Goal: Task Accomplishment & Management: Manage account settings

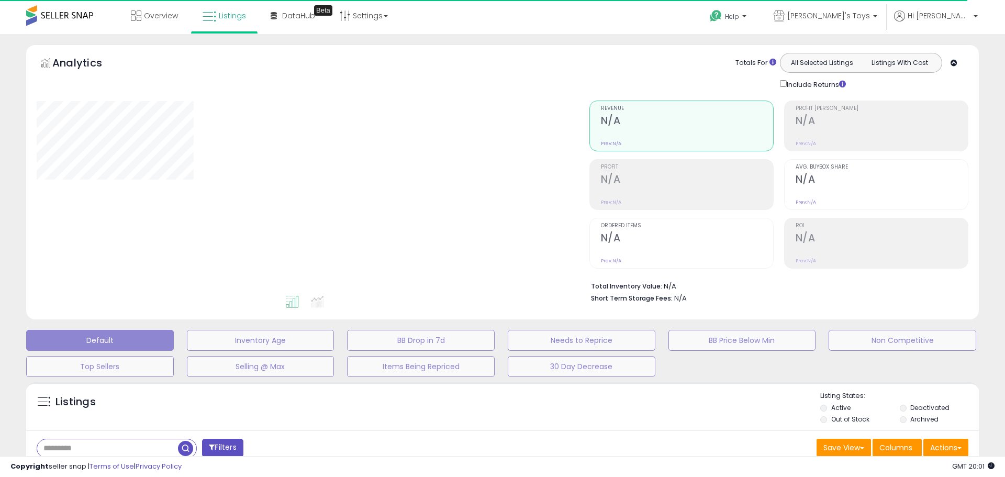
type input "**********"
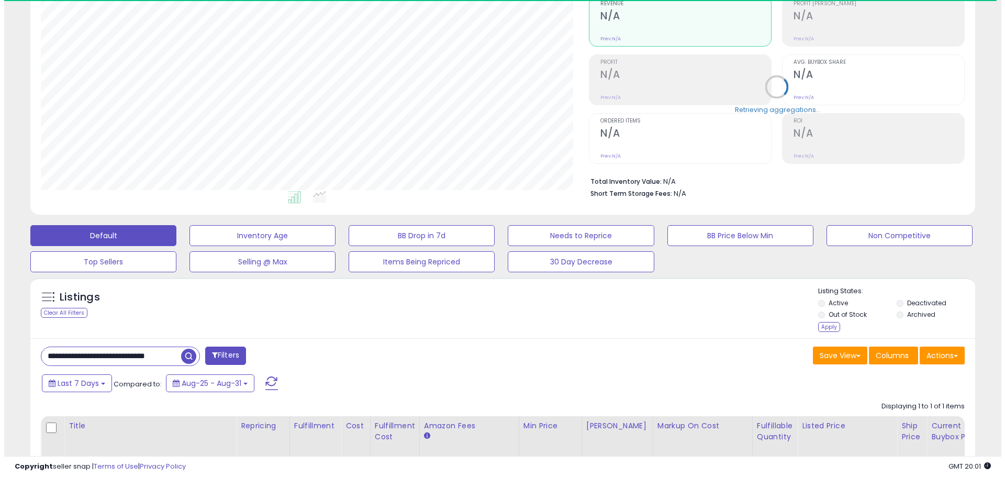
scroll to position [215, 548]
click at [640, 331] on div "Apply" at bounding box center [825, 327] width 22 height 10
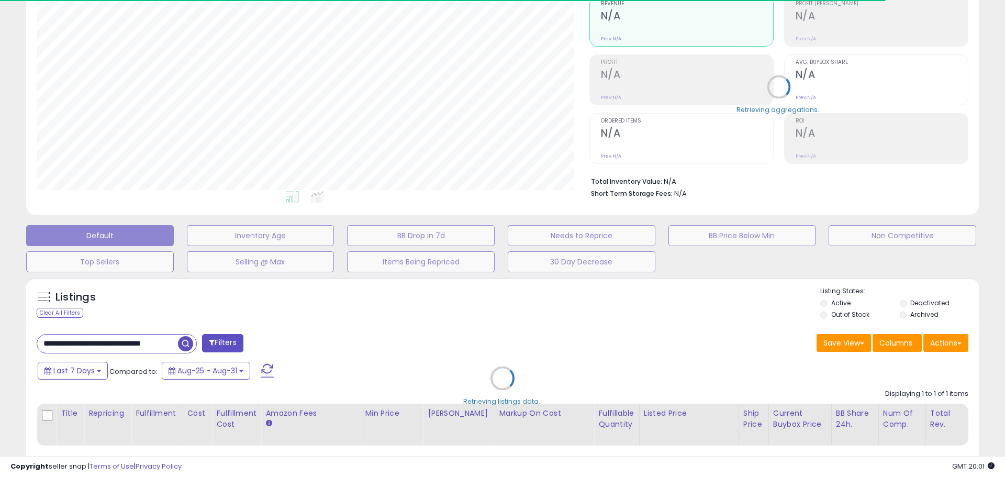
click at [123, 338] on div "Retrieving listings data.." at bounding box center [502, 386] width 969 height 228
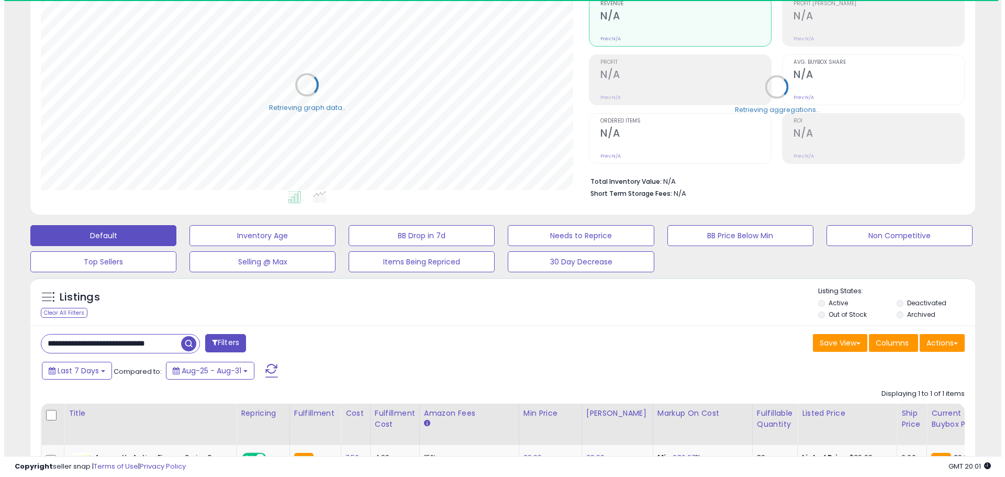
scroll to position [523384, 523051]
click at [126, 345] on input "**********" at bounding box center [107, 344] width 140 height 18
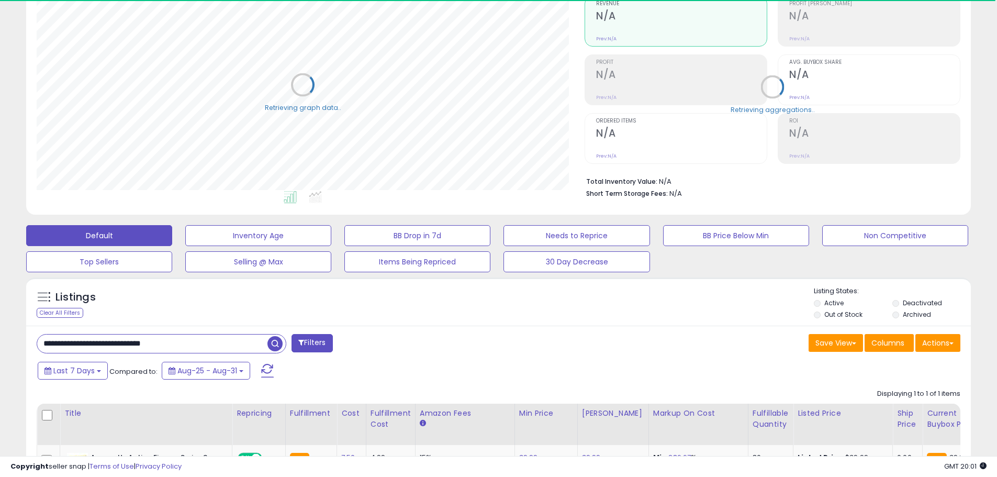
click at [126, 345] on input "**********" at bounding box center [152, 344] width 230 height 18
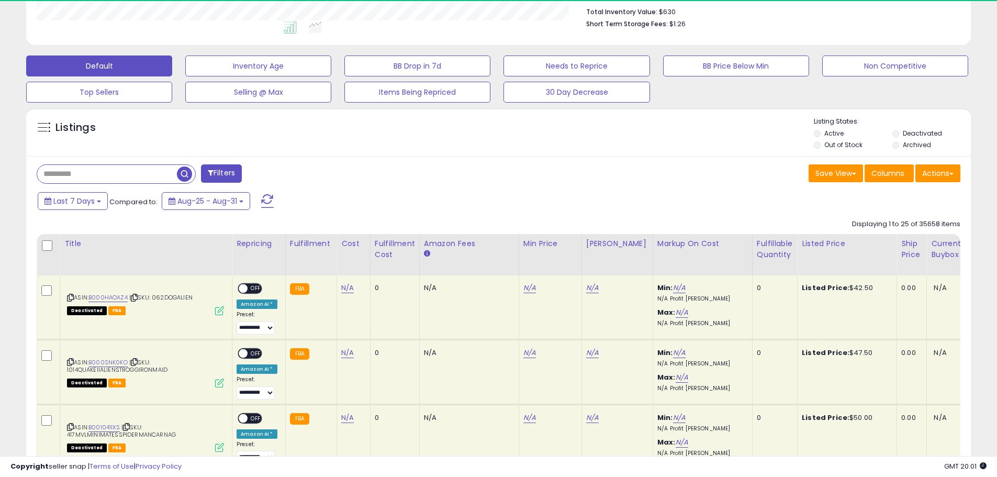
scroll to position [319, 0]
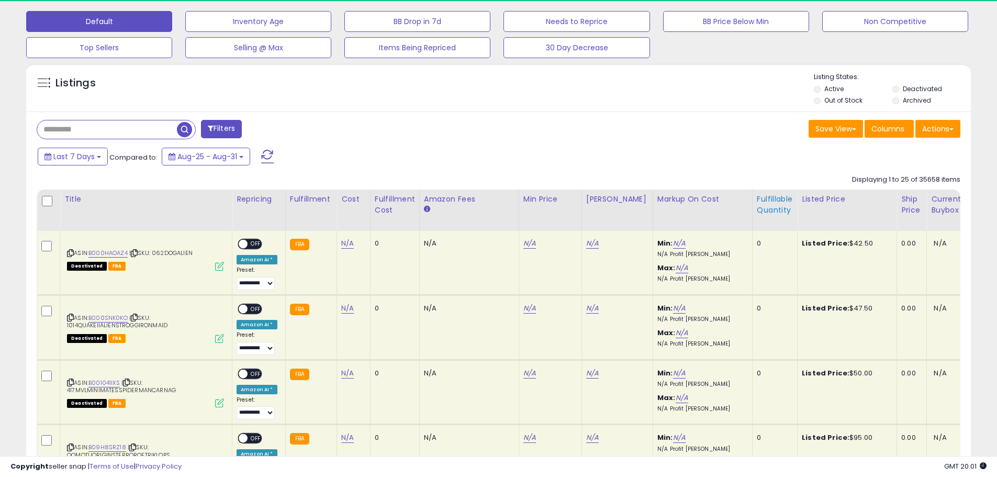
click at [640, 205] on div "Fulfillable Quantity" at bounding box center [775, 205] width 36 height 22
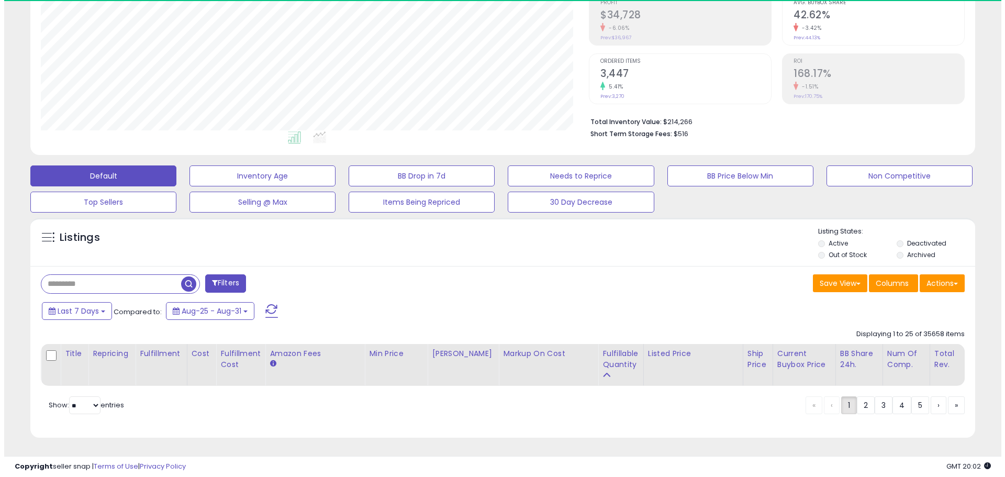
scroll to position [215, 548]
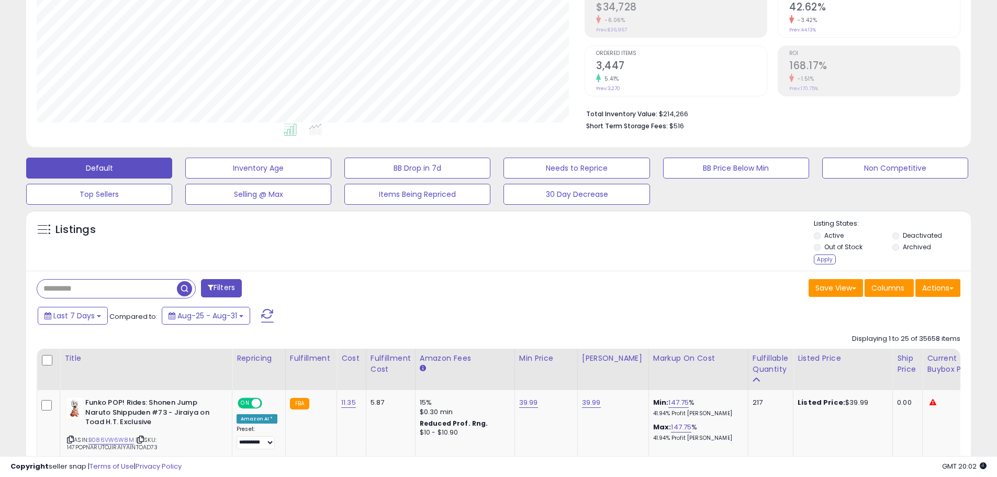
click at [640, 258] on div "Apply" at bounding box center [825, 259] width 22 height 10
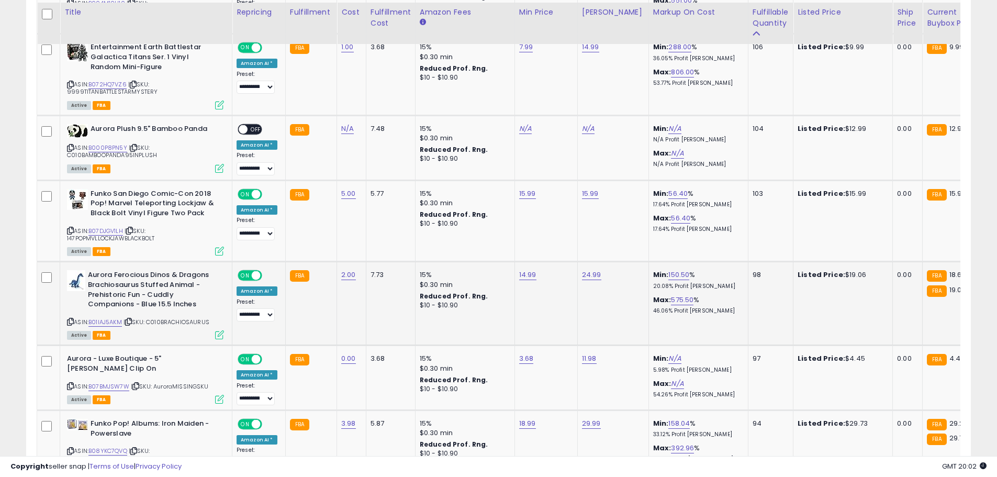
scroll to position [1534, 0]
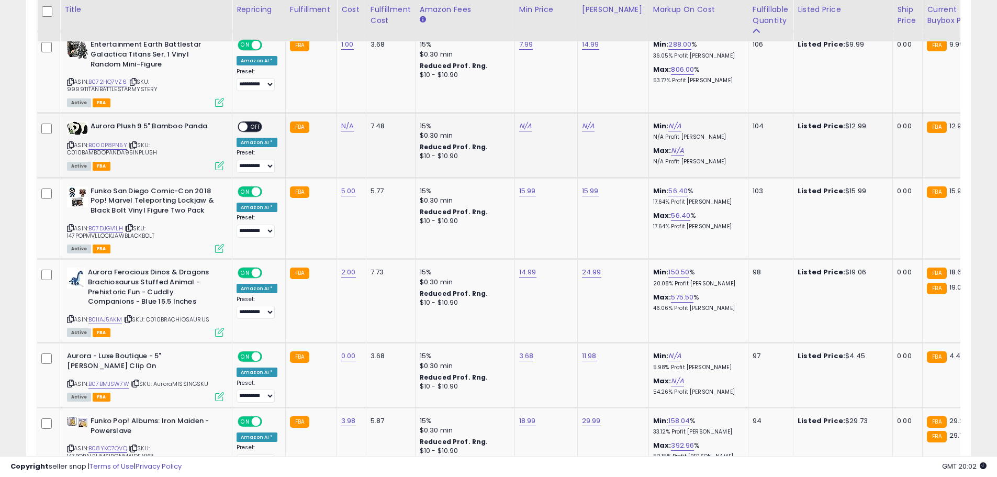
click at [145, 156] on span "| SKU: C010BAMBOOPANDA95INPLUSH" at bounding box center [112, 149] width 90 height 16
copy span "C010BAMBOOPANDA95INPLUSH"
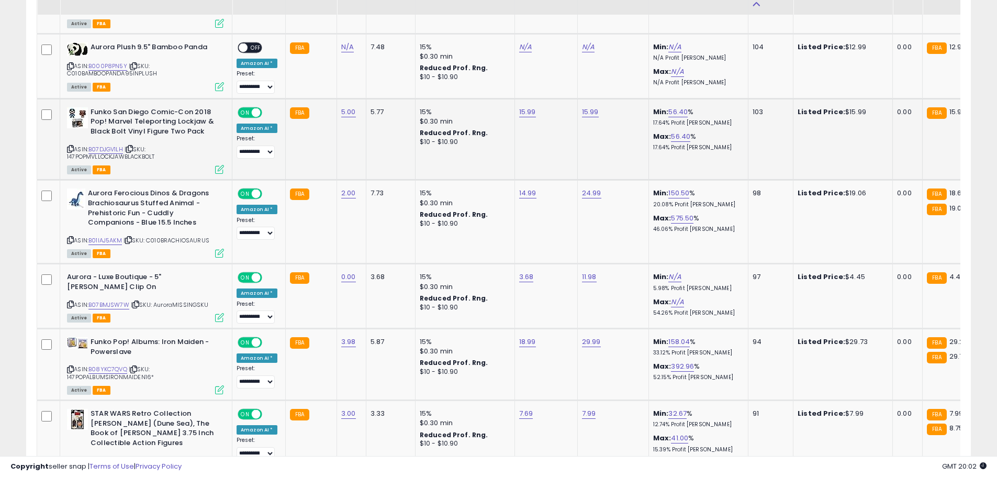
scroll to position [1638, 0]
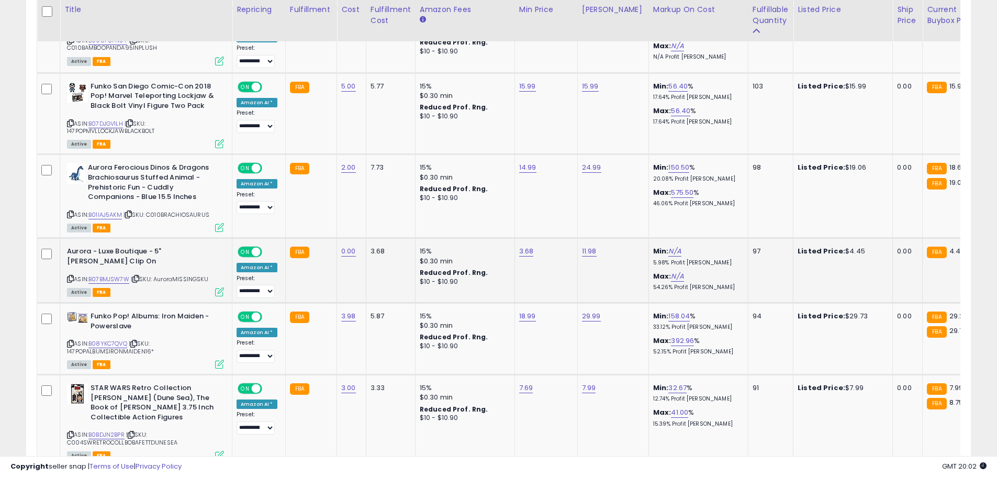
click at [193, 274] on div "ASIN: B07BMJSW7W | SKU: AuroraMISSINGSKU Active FBA" at bounding box center [145, 271] width 157 height 49
click at [193, 278] on span "| SKU: AuroraMISSINGSKU" at bounding box center [169, 279] width 77 height 8
copy span "AuroraMISSINGSKU"
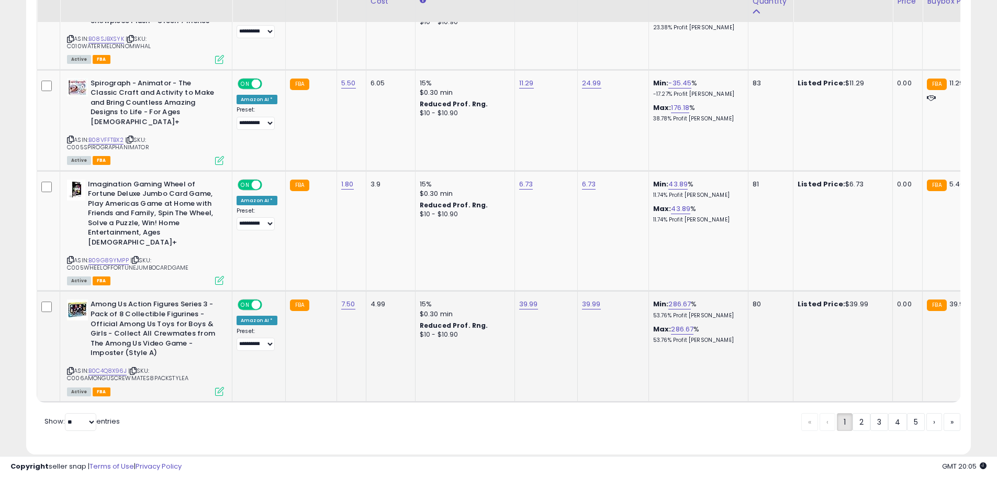
scroll to position [2222, 0]
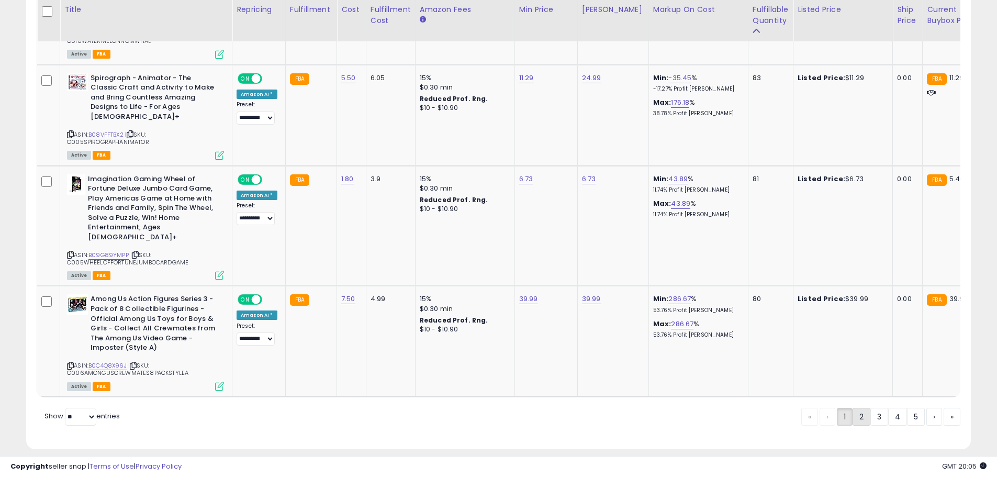
click at [640, 408] on link "2" at bounding box center [862, 417] width 18 height 18
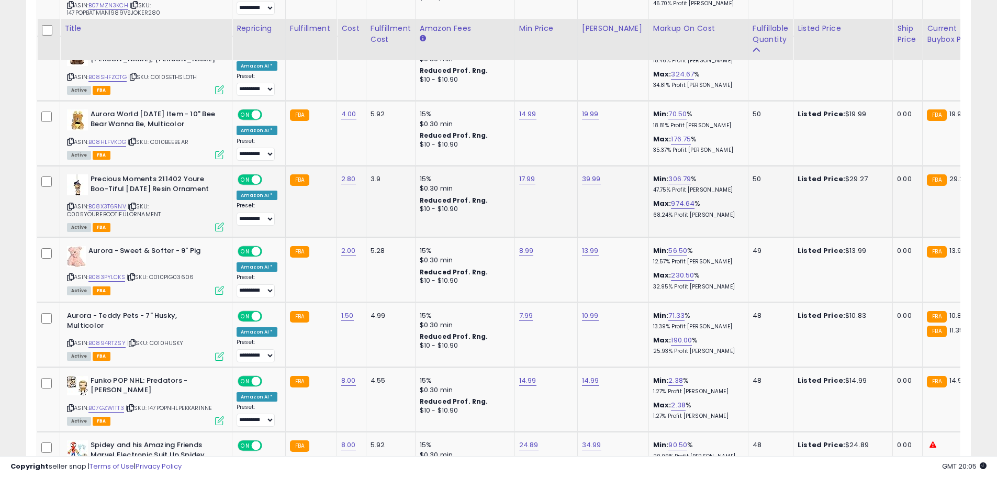
scroll to position [2214, 0]
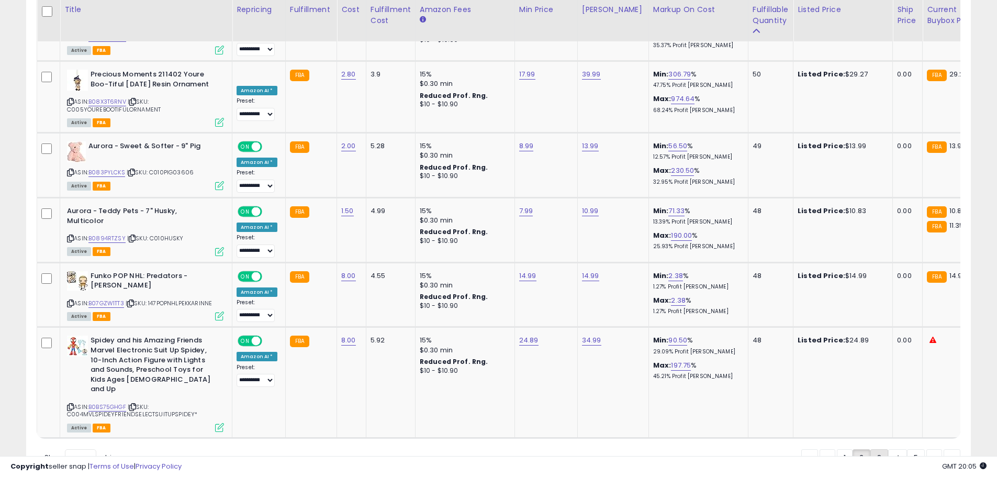
click at [640, 442] on link "3" at bounding box center [880, 458] width 18 height 18
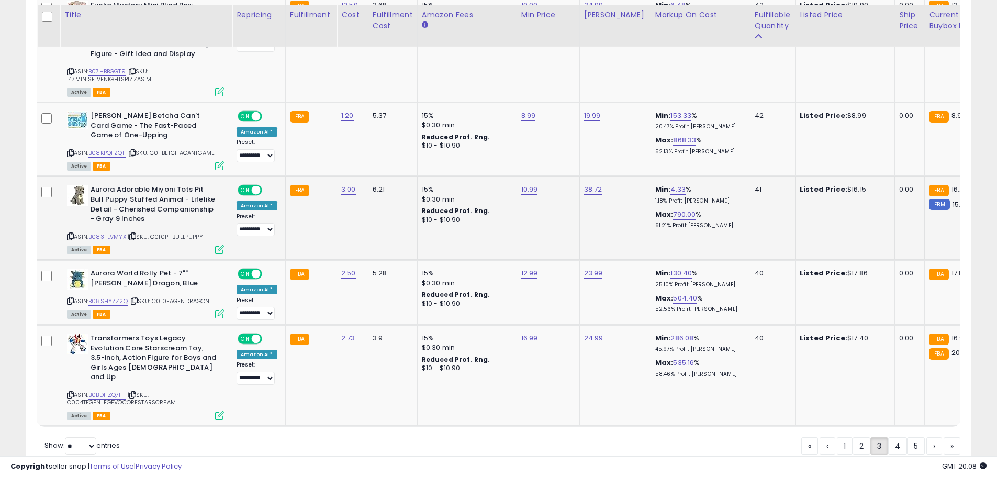
scroll to position [2134, 0]
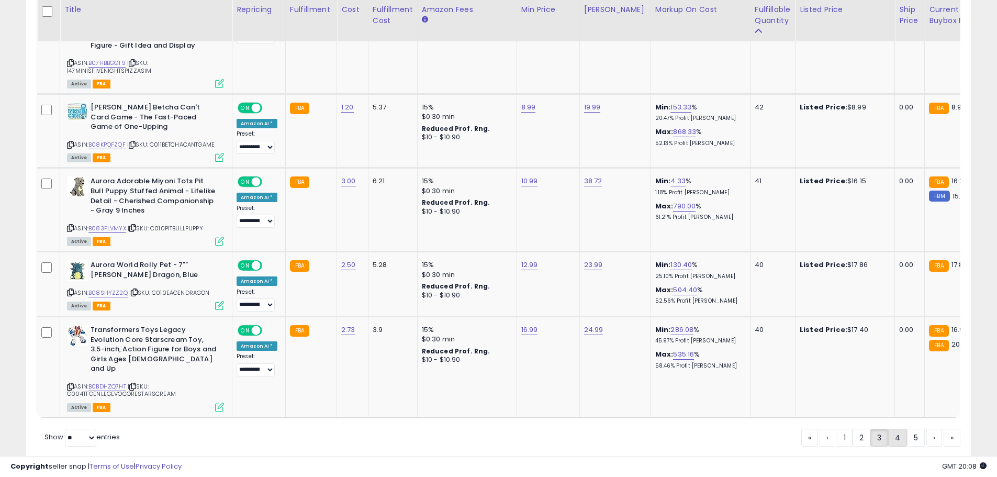
click at [640, 429] on link "4" at bounding box center [898, 438] width 19 height 18
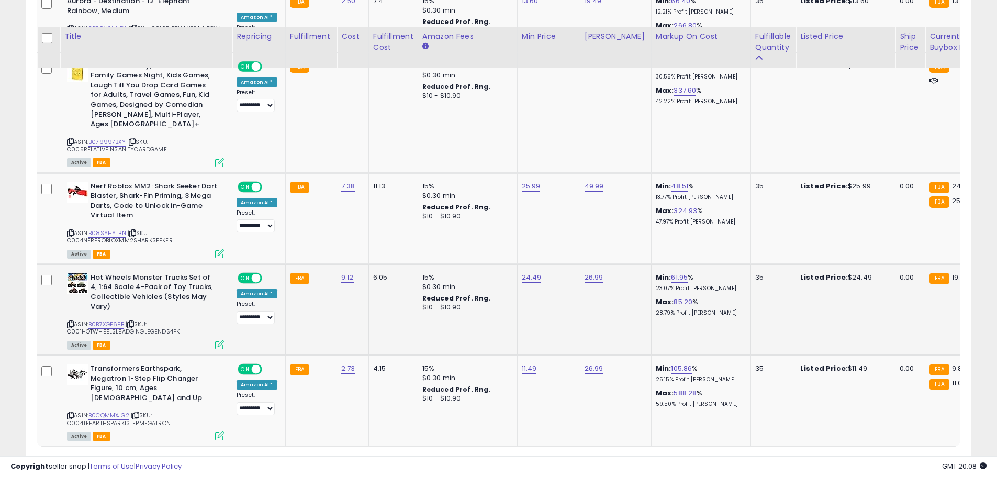
scroll to position [2405, 0]
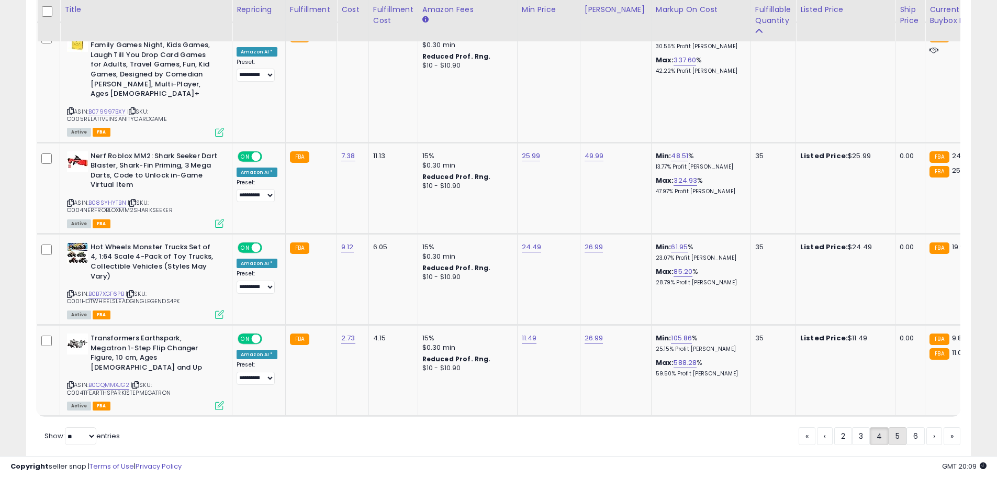
click at [640, 427] on link "5" at bounding box center [898, 436] width 18 height 18
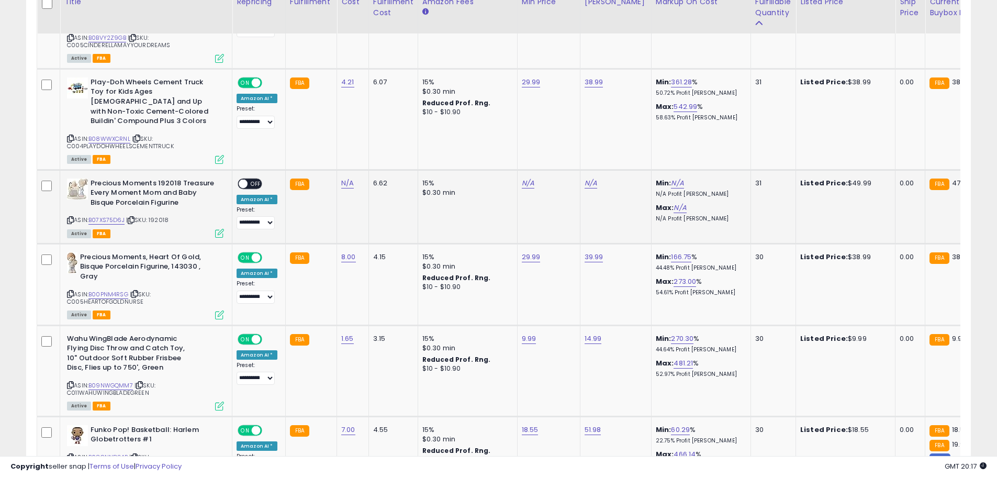
scroll to position [2057, 0]
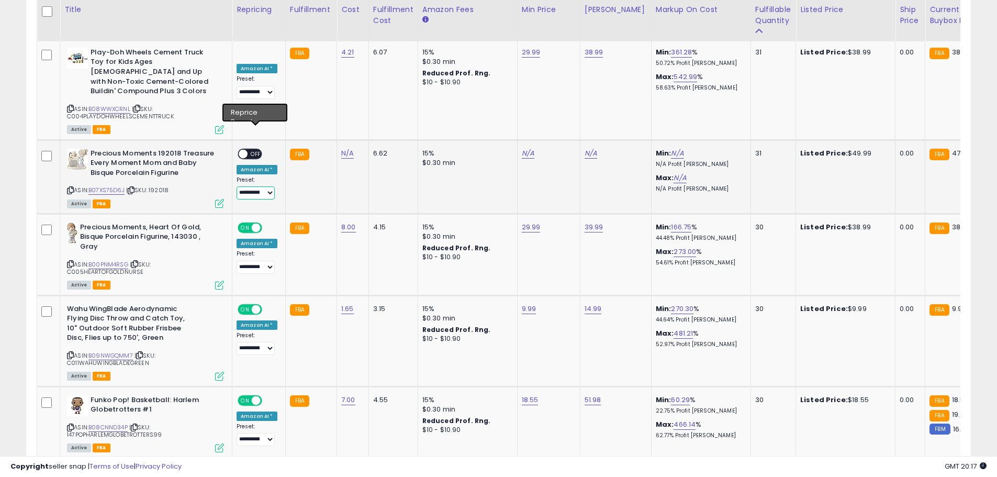
click at [254, 186] on select "**********" at bounding box center [256, 192] width 38 height 13
select select "**********"
click at [237, 186] on select "**********" at bounding box center [256, 192] width 38 height 13
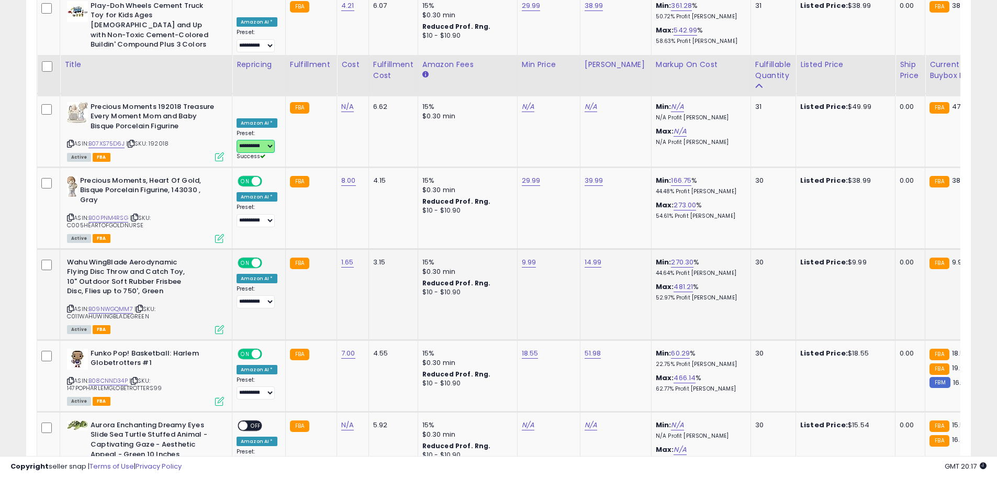
scroll to position [2164, 0]
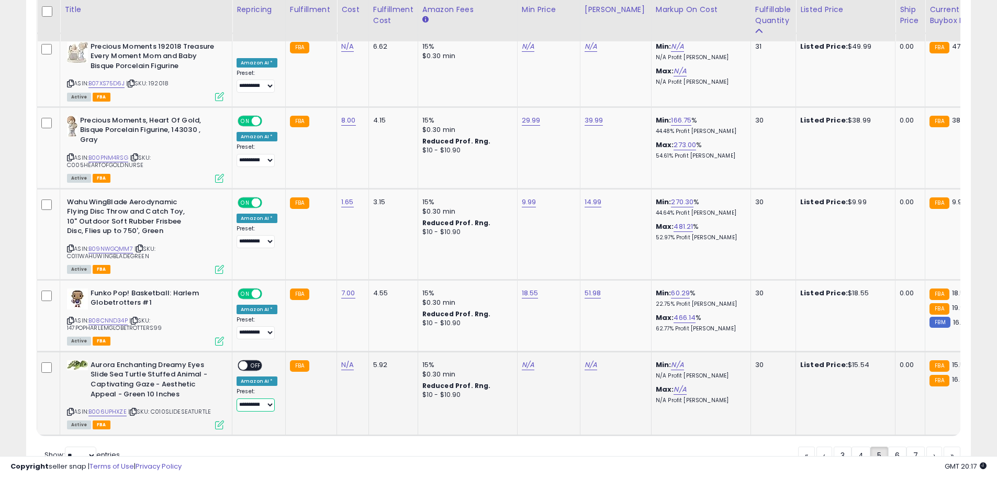
click at [244, 398] on select "**********" at bounding box center [256, 404] width 38 height 13
select select "**********"
click at [237, 398] on select "**********" at bounding box center [256, 404] width 38 height 13
click at [640, 442] on link "6" at bounding box center [898, 456] width 18 height 18
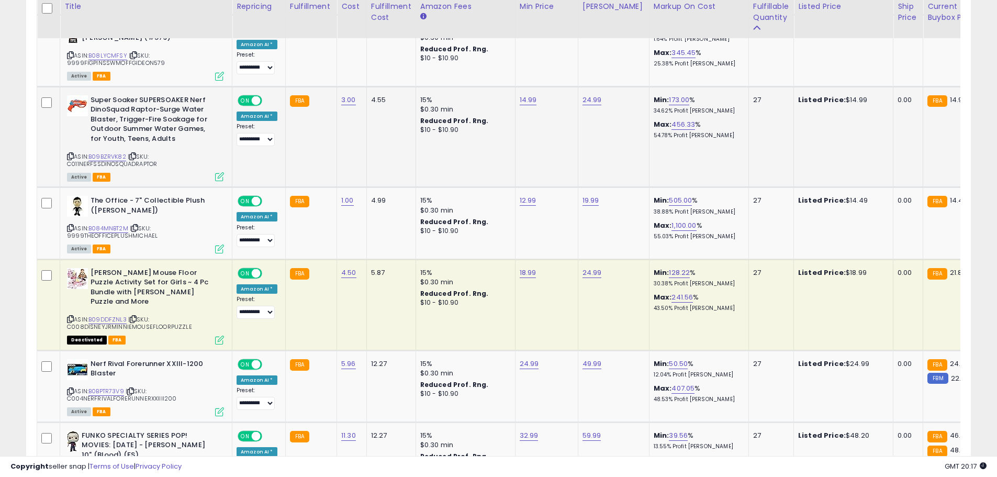
scroll to position [1638, 0]
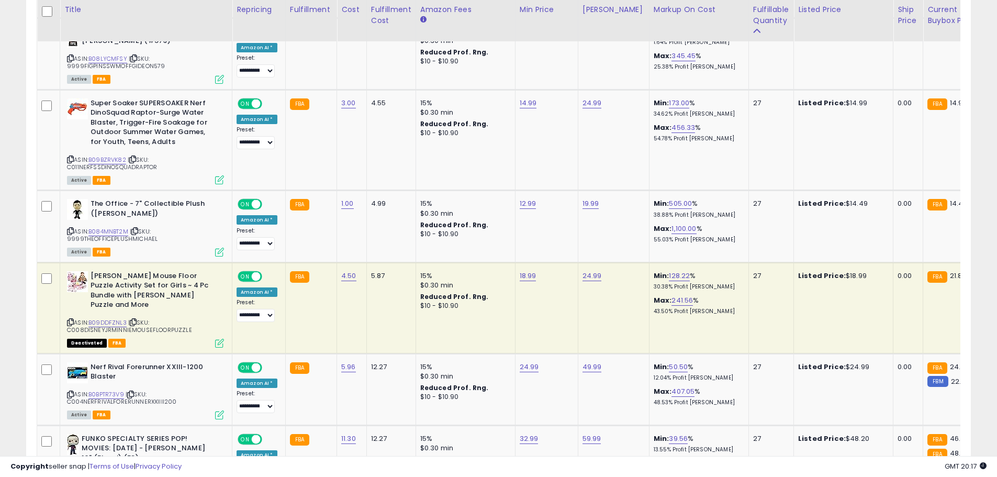
click at [88, 339] on span "Deactivated" at bounding box center [87, 343] width 40 height 9
click at [147, 318] on span "| SKU: C008DISNEYJRMINNIEMOUSEFLOORPUZZLE" at bounding box center [129, 326] width 125 height 16
copy span "C008DISNEYJRMINNIEMOUSEFLOORPUZZLE"
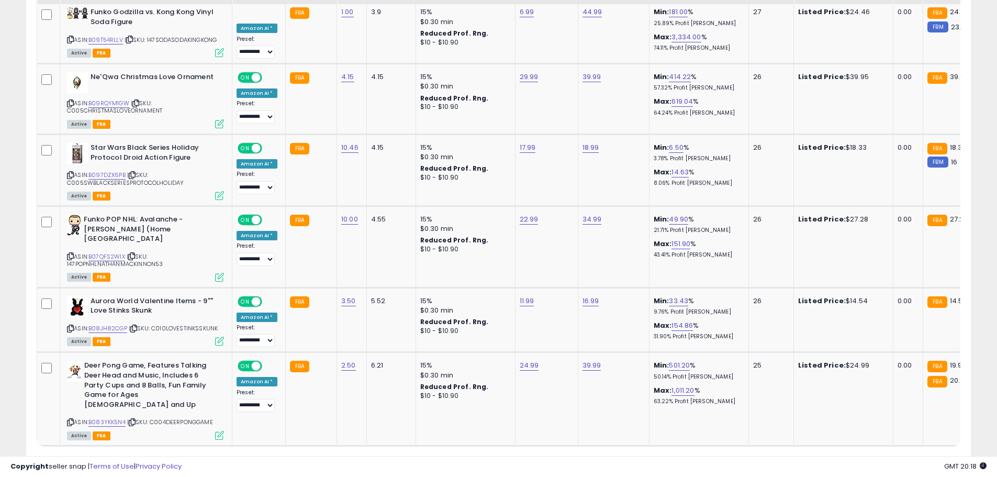
scroll to position [2164, 0]
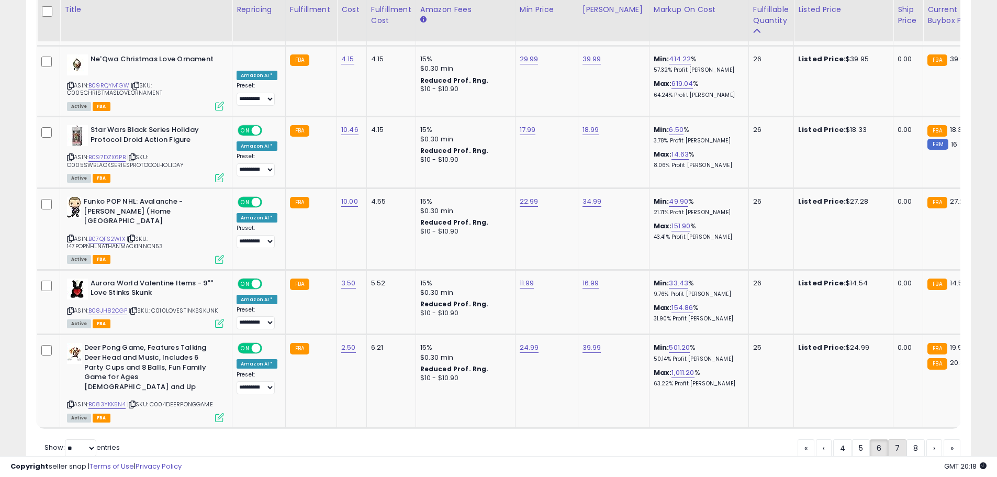
click at [640, 439] on link "7" at bounding box center [898, 448] width 18 height 18
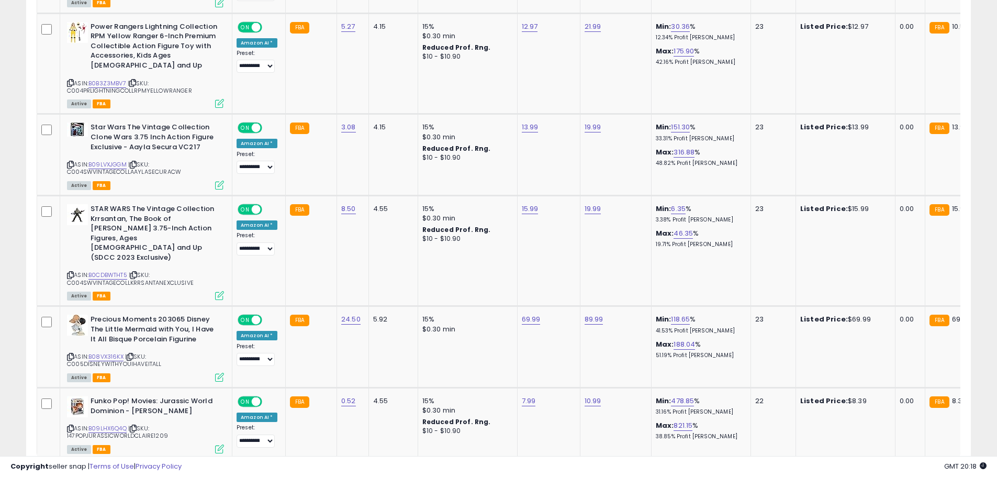
scroll to position [2262, 0]
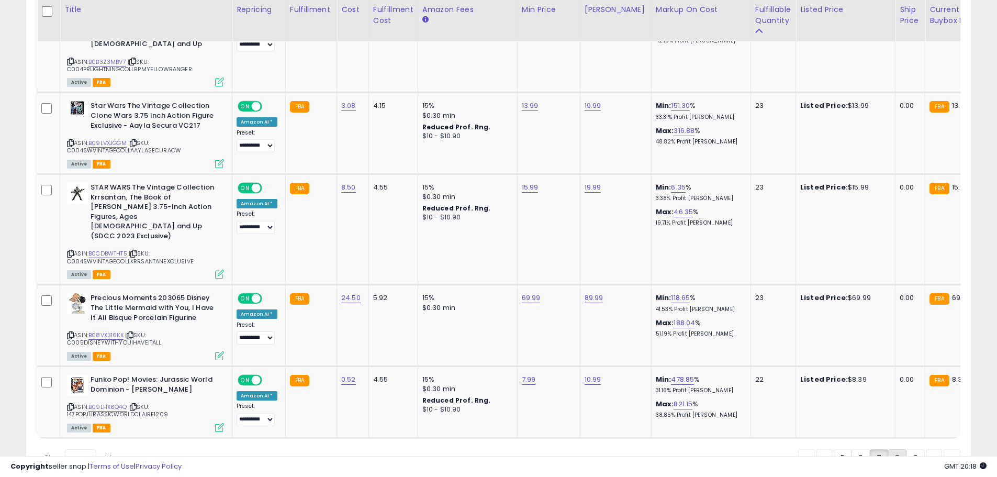
click at [640, 442] on link "8" at bounding box center [898, 458] width 18 height 18
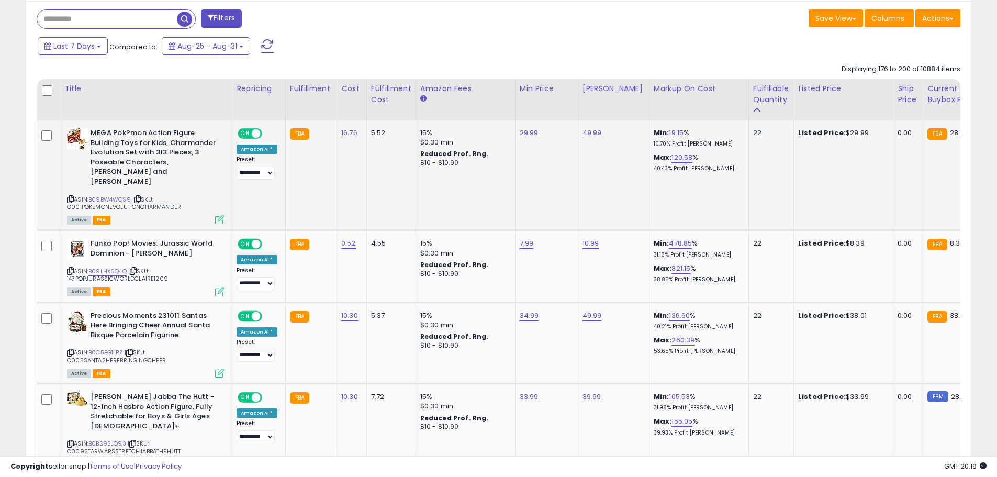
scroll to position [434, 0]
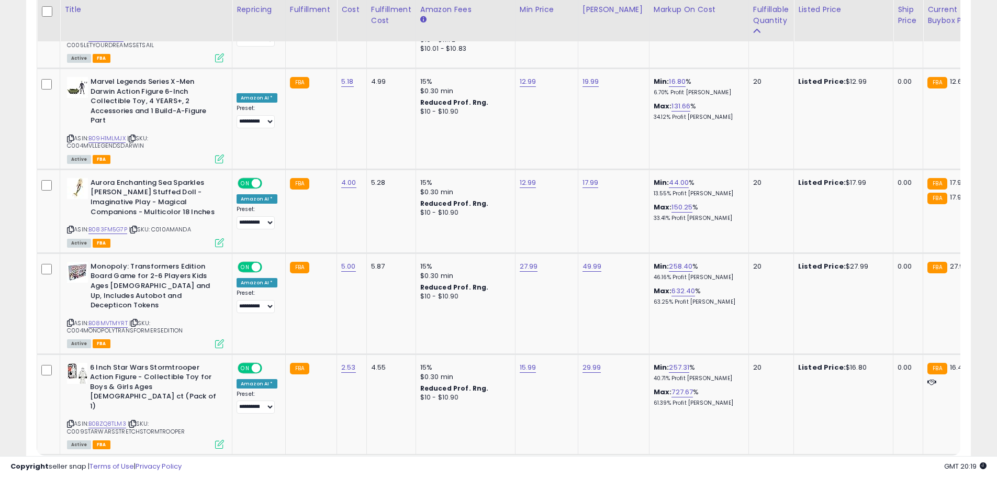
click at [640, 442] on link "9" at bounding box center [895, 475] width 18 height 18
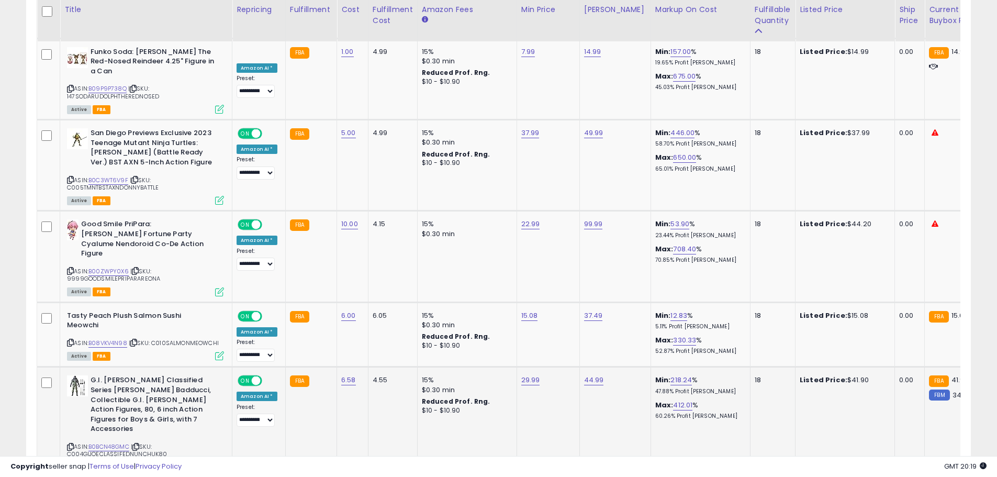
scroll to position [2250, 0]
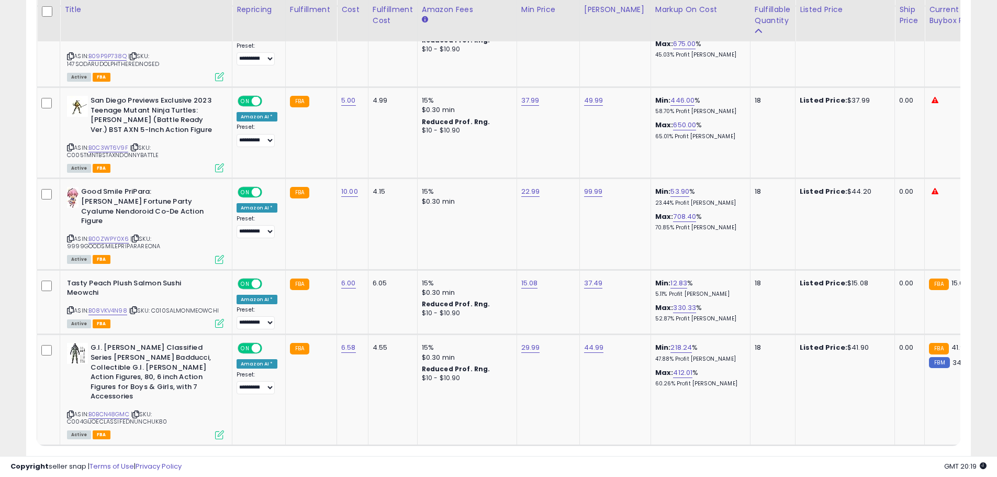
click at [640, 442] on link "10" at bounding box center [897, 466] width 20 height 18
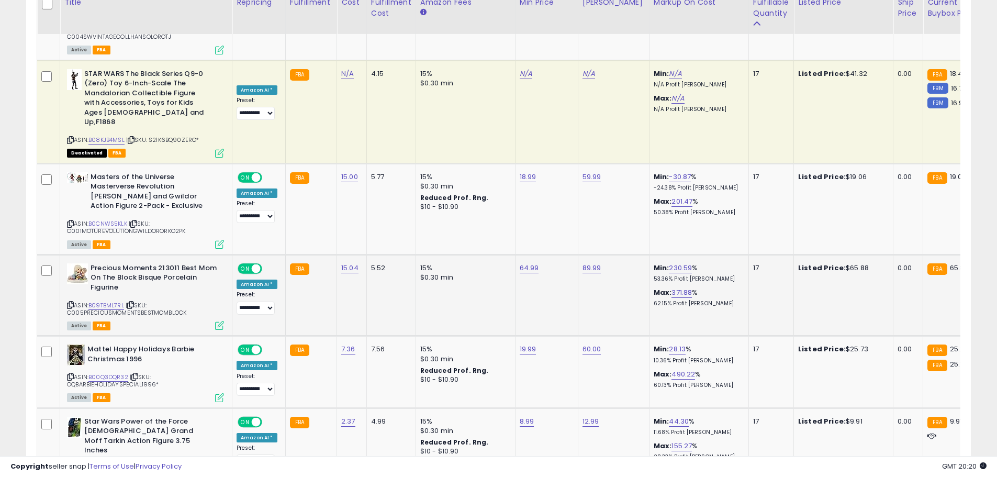
scroll to position [1638, 0]
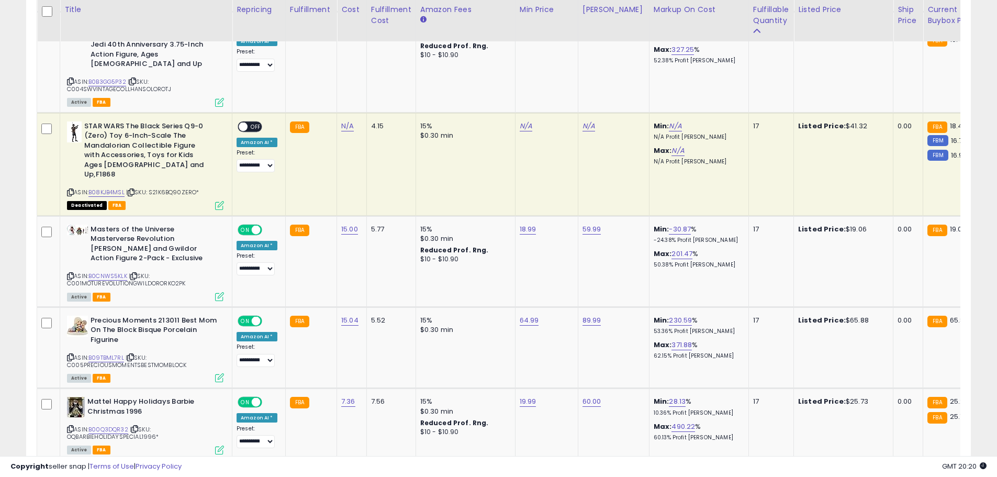
click at [175, 188] on span "| SKU: S21K6BQ90ZERO*" at bounding box center [162, 192] width 73 height 8
copy span "S21K6BQ90ZERO"
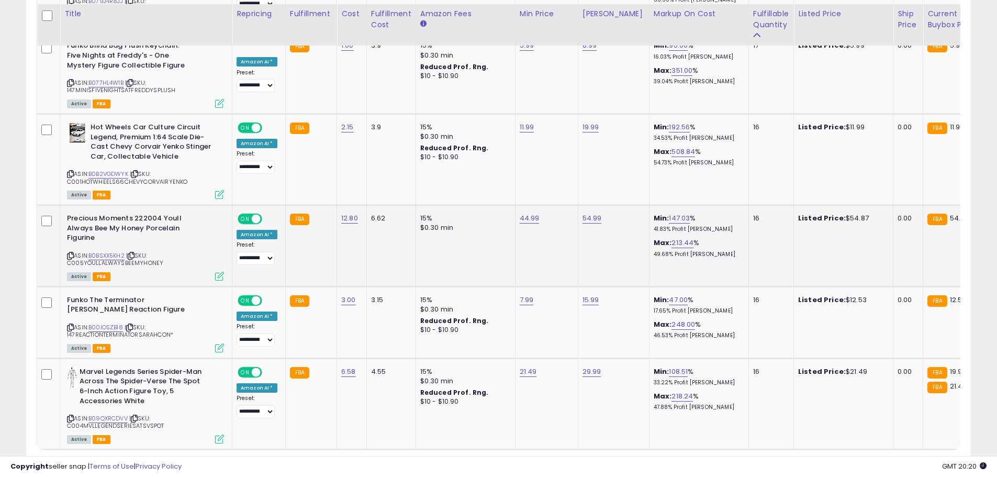
scroll to position [2243, 0]
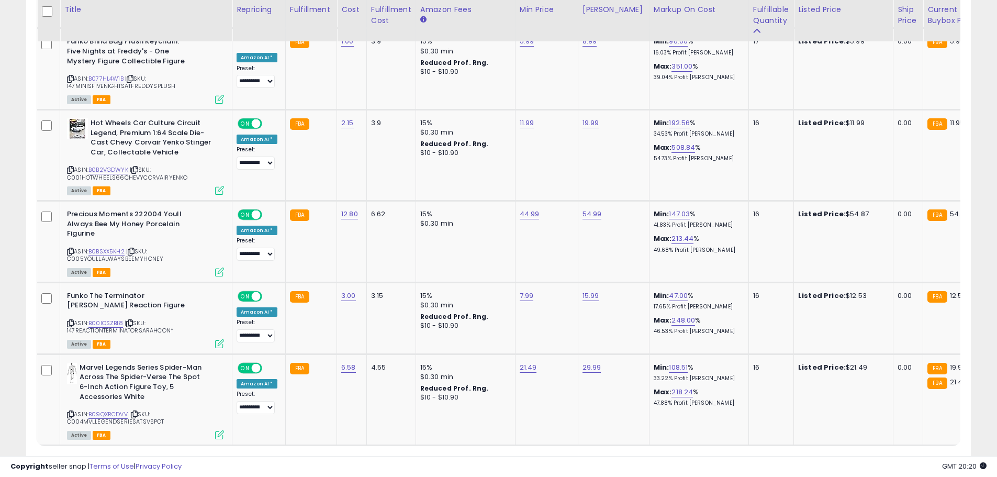
click at [640, 442] on link "11" at bounding box center [896, 466] width 18 height 18
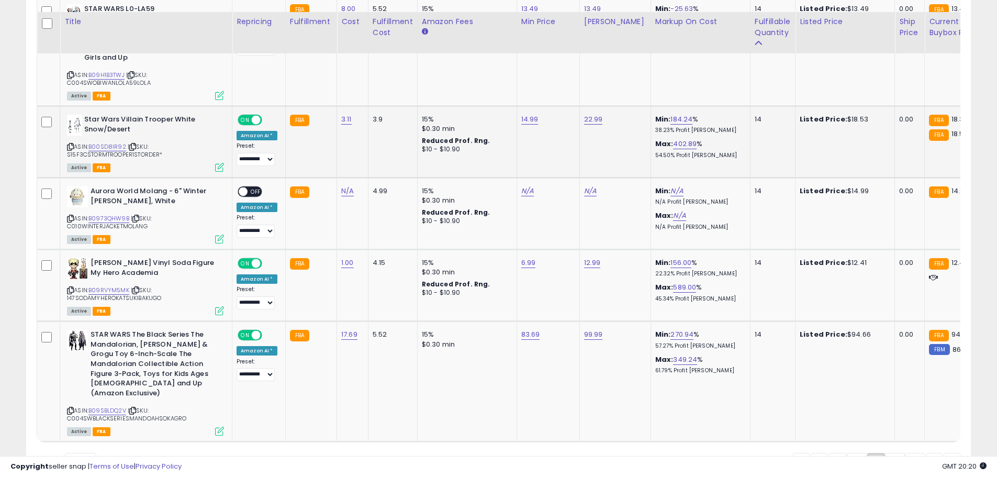
scroll to position [2162, 0]
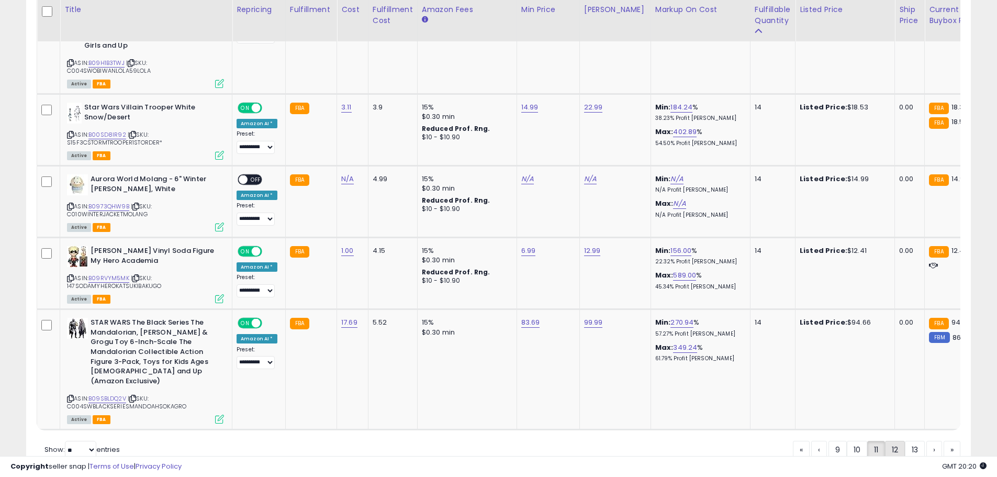
click at [640, 441] on link "12" at bounding box center [895, 450] width 20 height 18
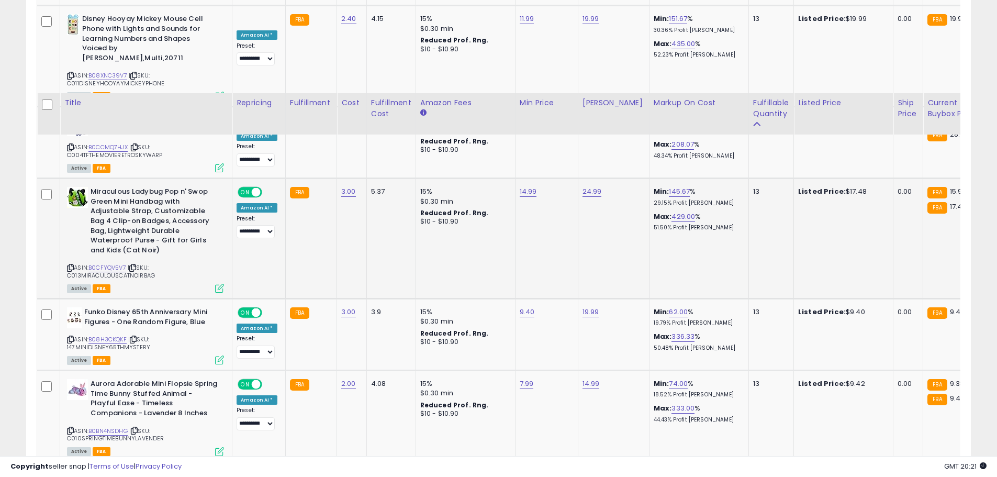
scroll to position [2366, 0]
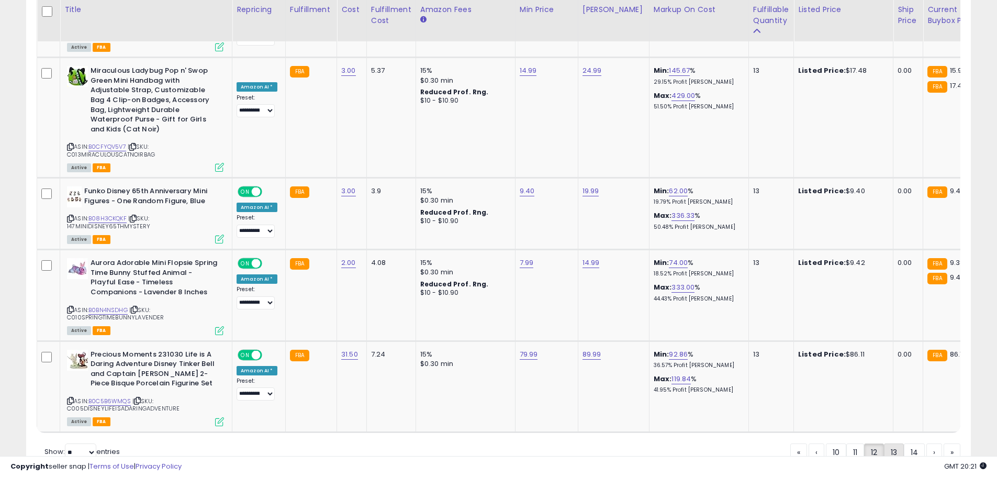
click at [640, 442] on link "13" at bounding box center [894, 452] width 20 height 18
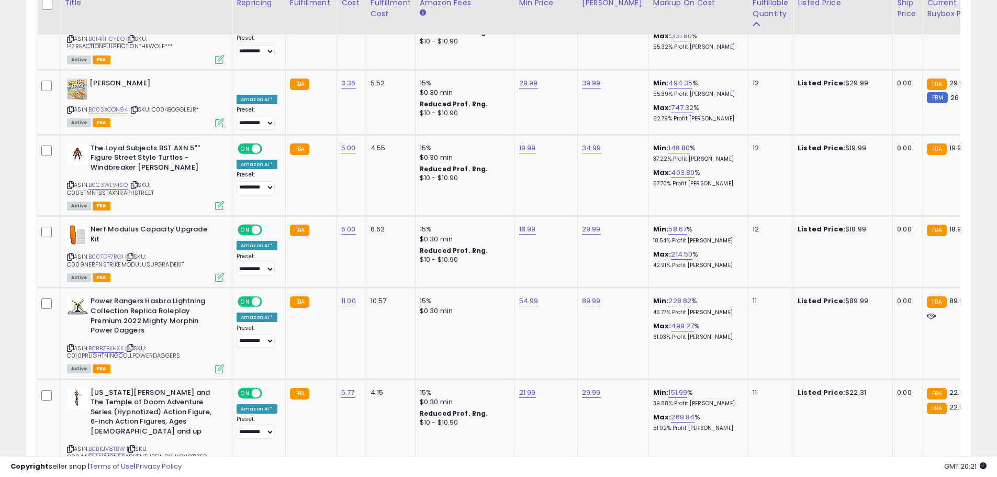
scroll to position [2106, 0]
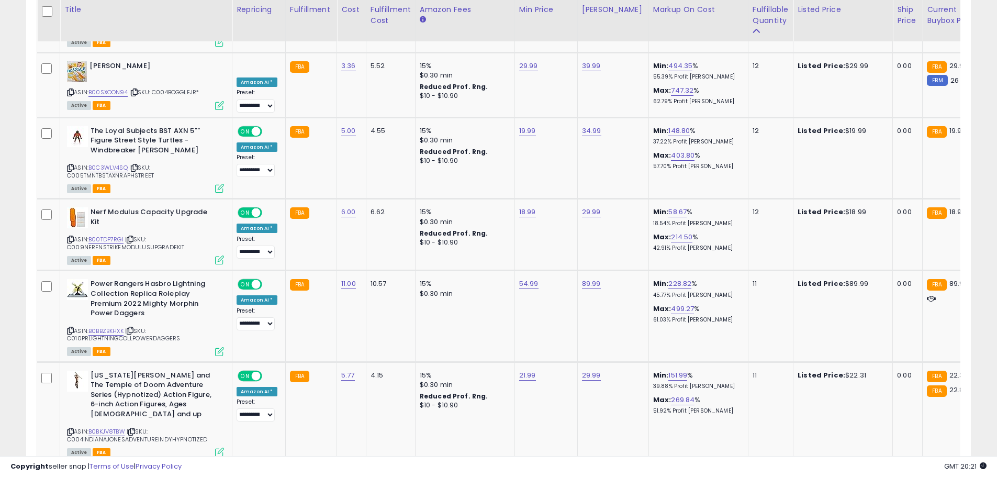
click at [640, 442] on link "14" at bounding box center [894, 483] width 21 height 18
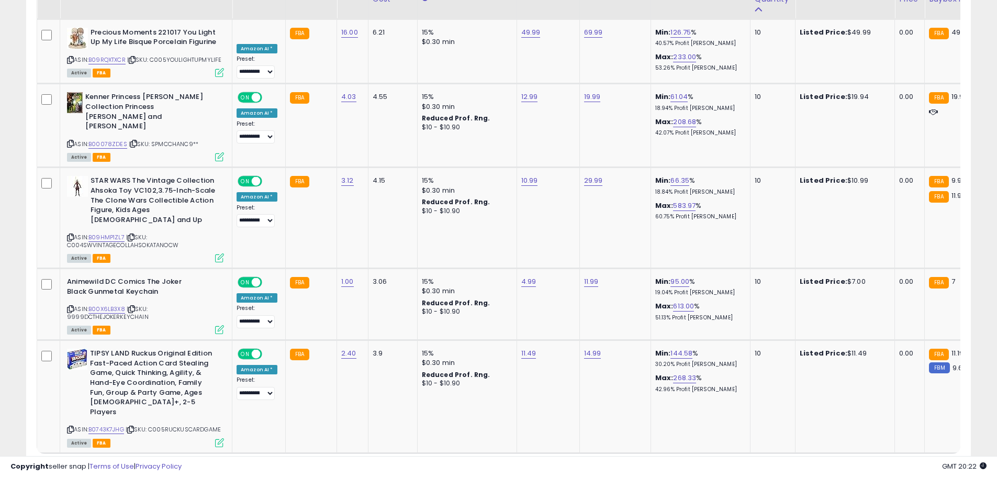
scroll to position [2201, 0]
